Goal: Find specific page/section: Find specific page/section

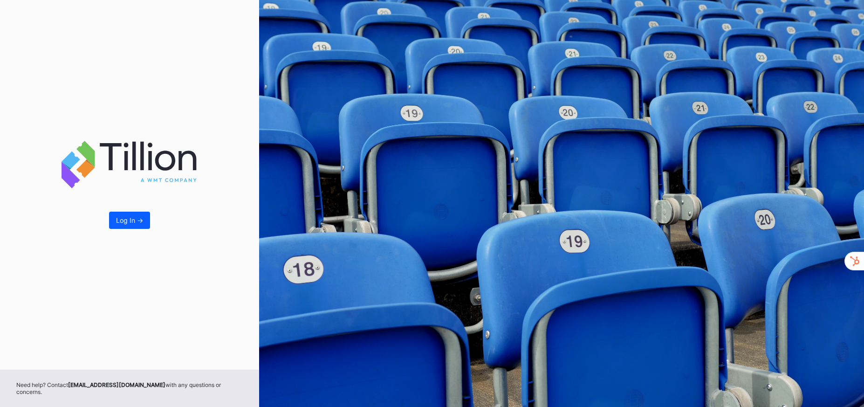
click at [126, 224] on div "Log In ->" at bounding box center [129, 220] width 27 height 8
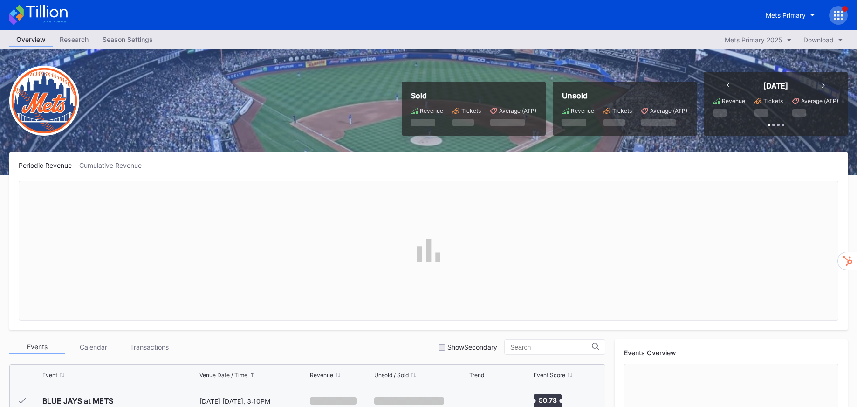
scroll to position [2359, 0]
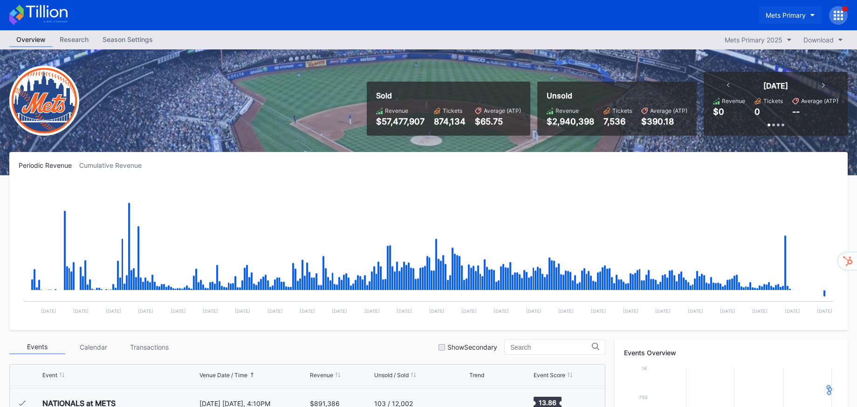
click at [811, 15] on icon "button" at bounding box center [812, 15] width 5 height 3
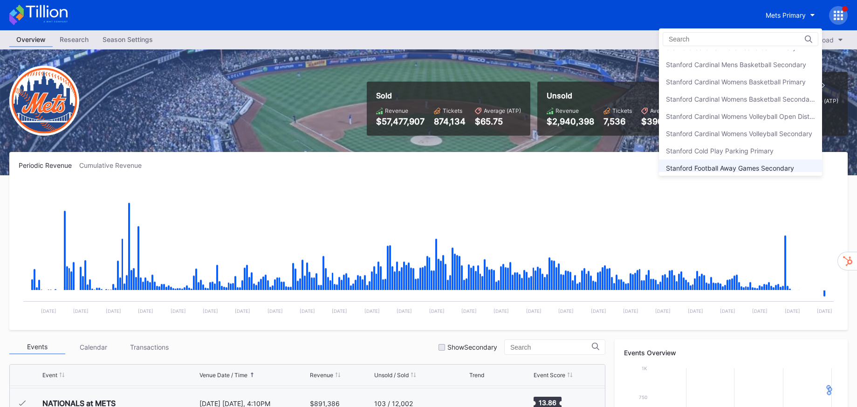
scroll to position [2829, 0]
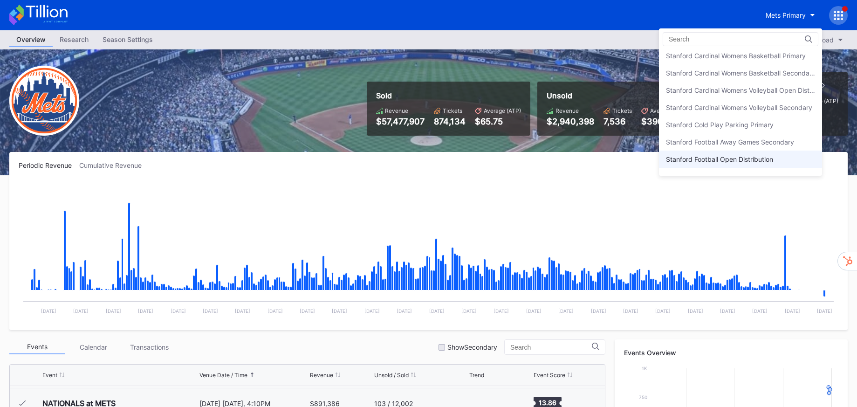
click at [771, 161] on div "Stanford Football Open Distribution" at bounding box center [719, 159] width 107 height 8
